Goal: Find specific page/section: Find specific page/section

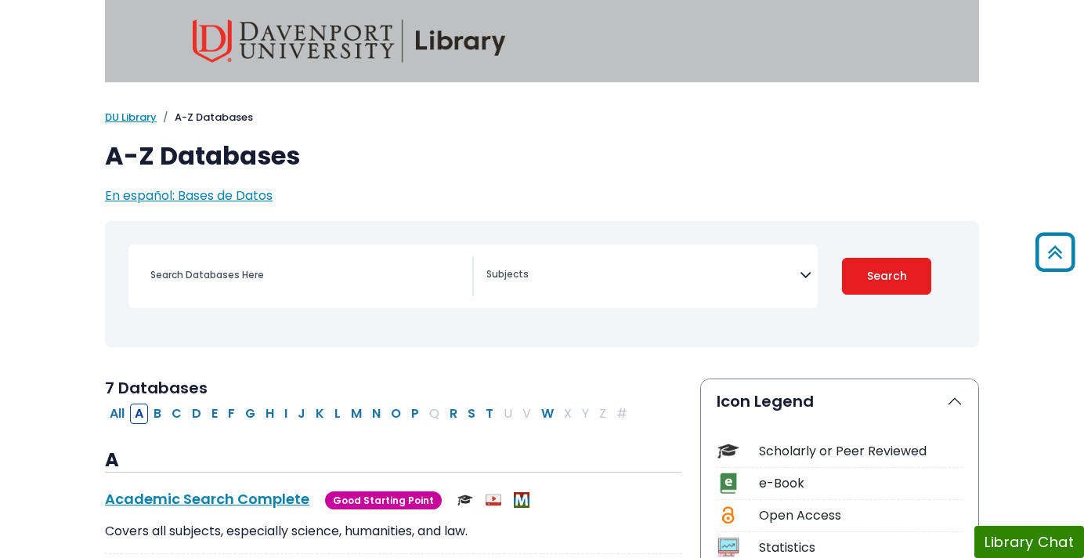
scroll to position [208, 0]
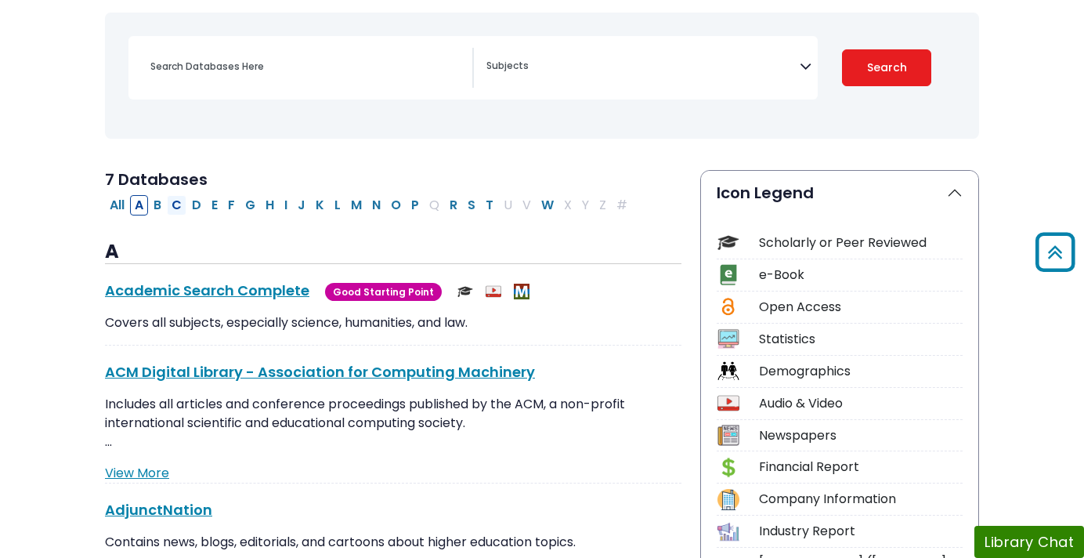
click at [178, 213] on button "C" at bounding box center [177, 205] width 20 height 20
select select "Database Subject Filter"
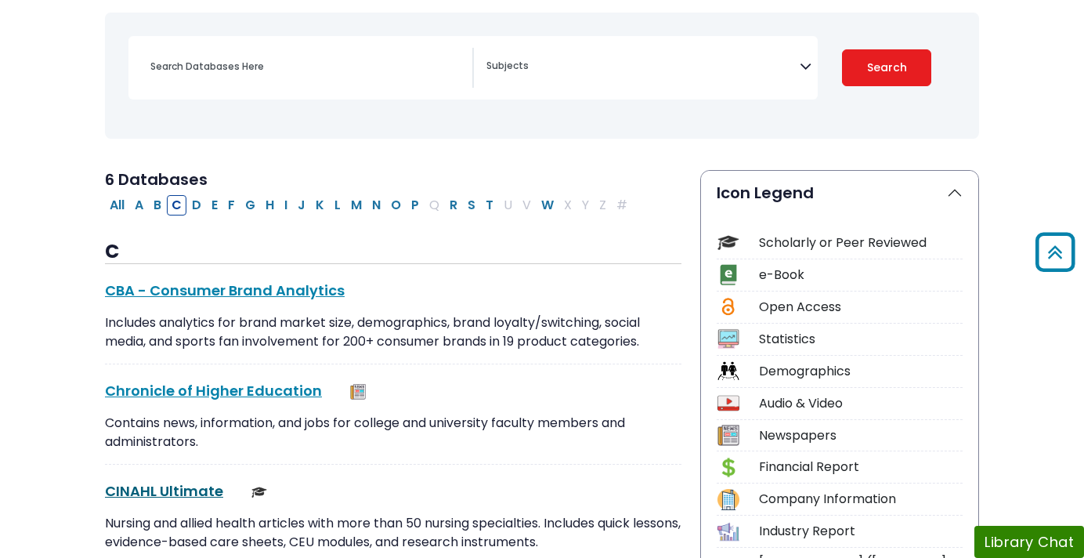
click at [182, 487] on link "CINAHL Ultimate This link opens in a new window" at bounding box center [164, 491] width 118 height 20
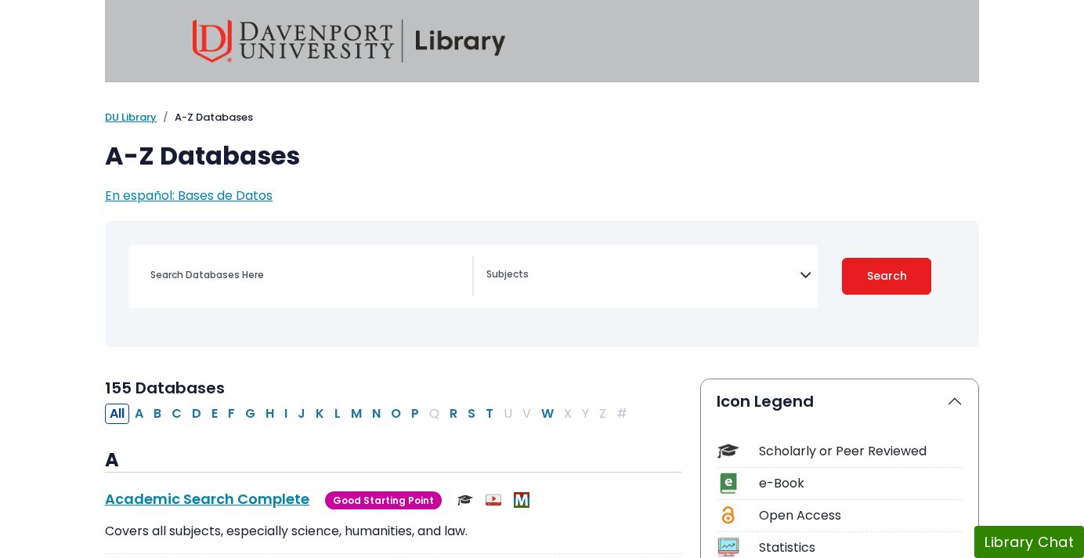
select select "Database Subject Filter"
click at [508, 415] on div "All A B C D E F G H I J K L M N O P Q R S T U V W X Y Z #" at bounding box center [369, 412] width 529 height 18
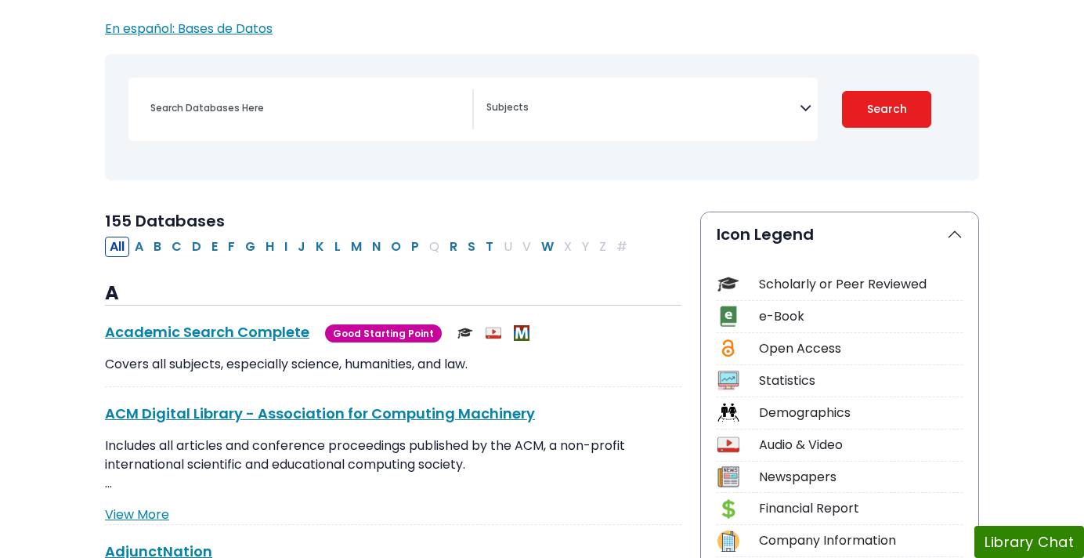
scroll to position [168, 0]
